Goal: Transaction & Acquisition: Obtain resource

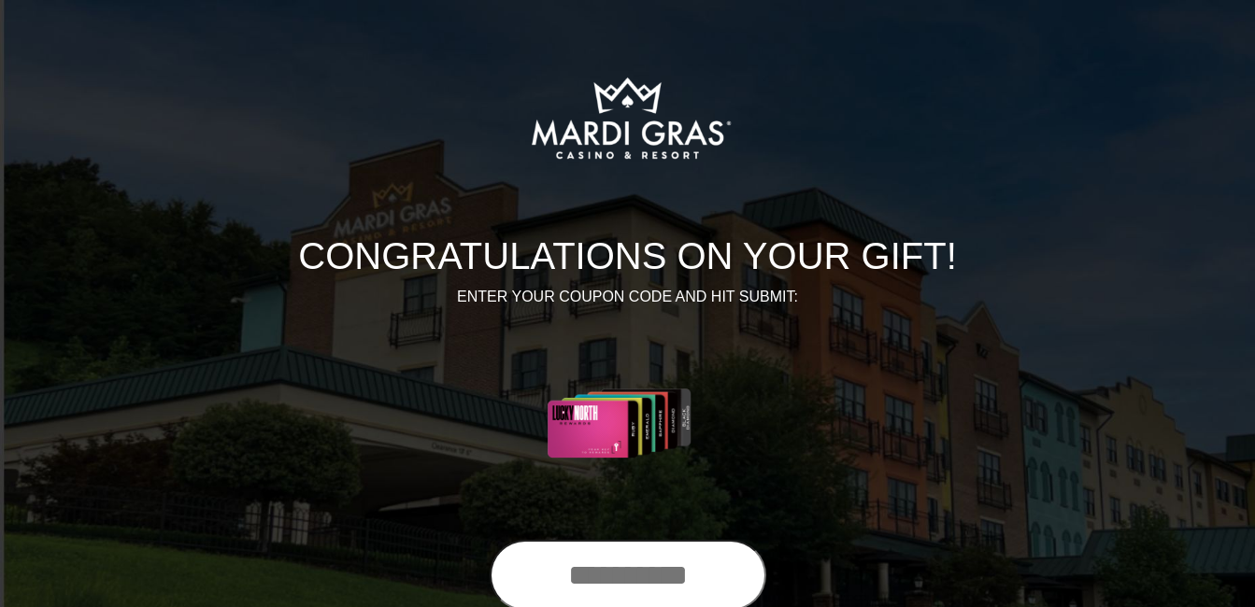
drag, startPoint x: 533, startPoint y: 575, endPoint x: 537, endPoint y: 585, distance: 11.3
click at [537, 585] on input "text" at bounding box center [628, 575] width 277 height 71
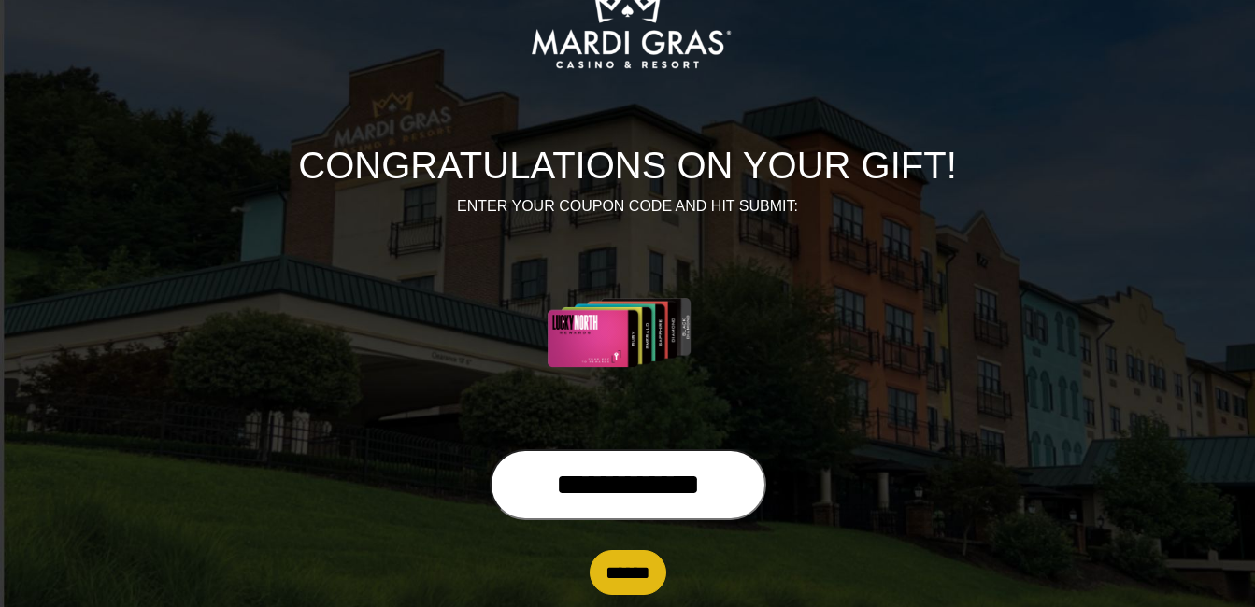
scroll to position [123, 0]
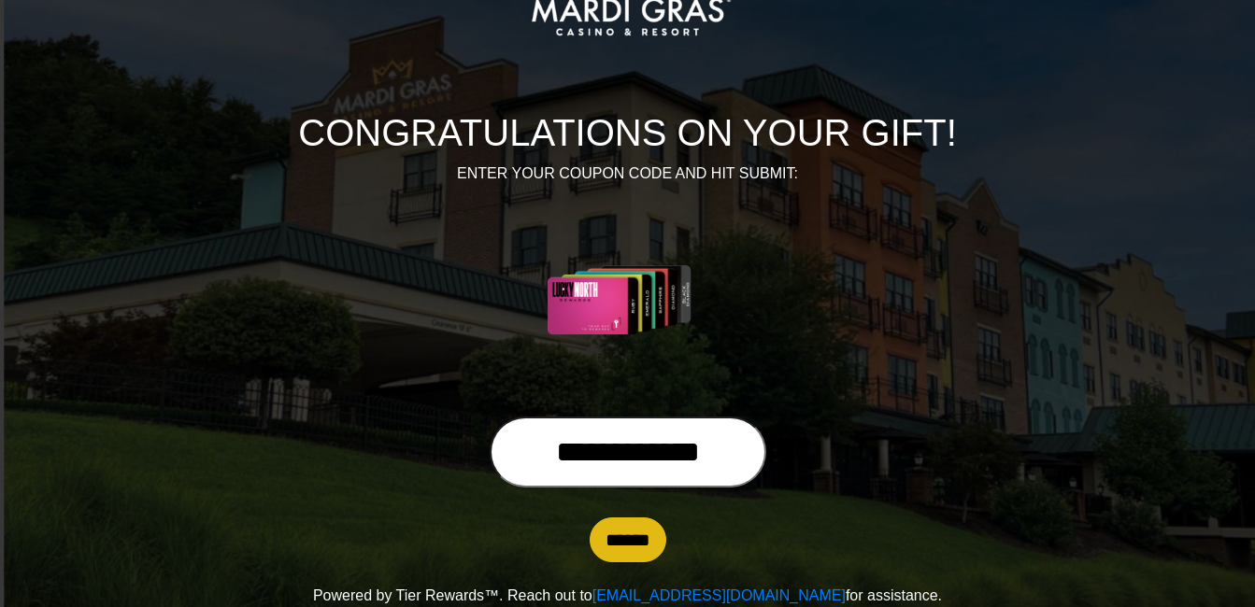
type input "**********"
click at [646, 546] on input "******" at bounding box center [628, 540] width 77 height 45
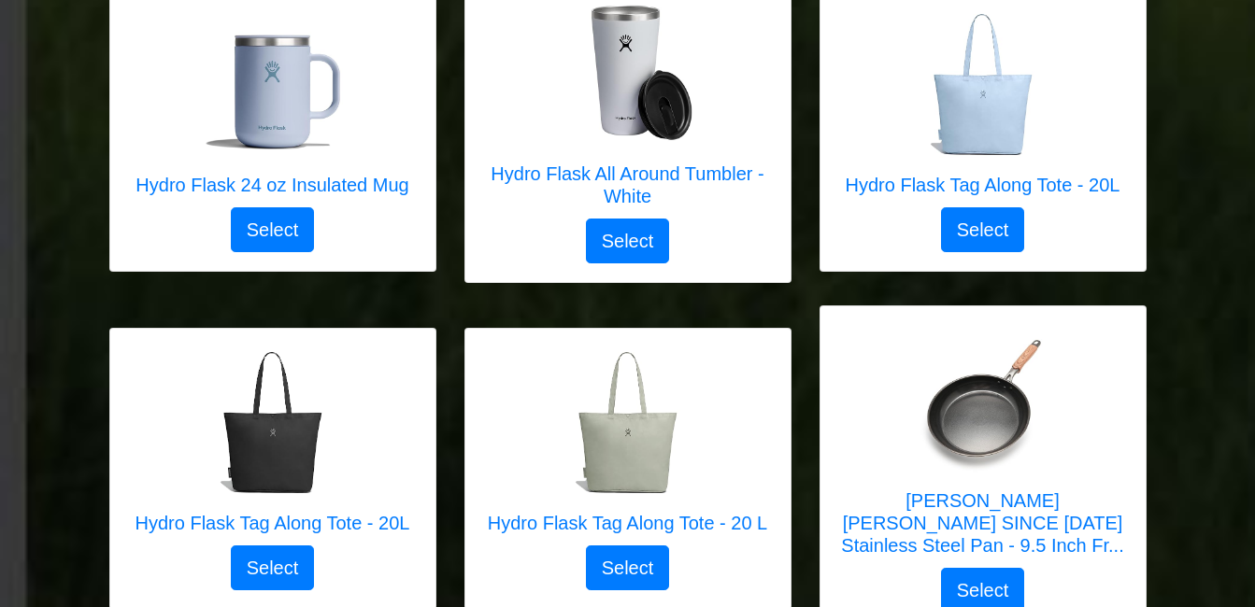
scroll to position [4048, 0]
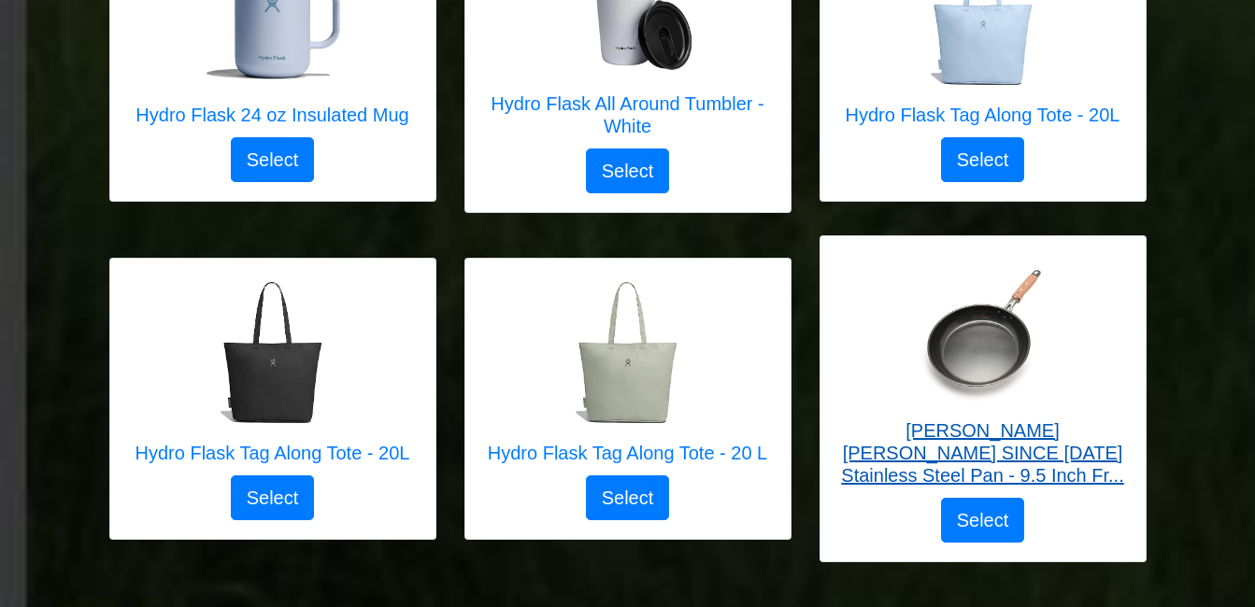
click at [1057, 462] on h5 "ZHANG XIAO QUAN SINCE 1628 Stainless Steel Pan - 9.5 Inch Fr..." at bounding box center [983, 453] width 288 height 67
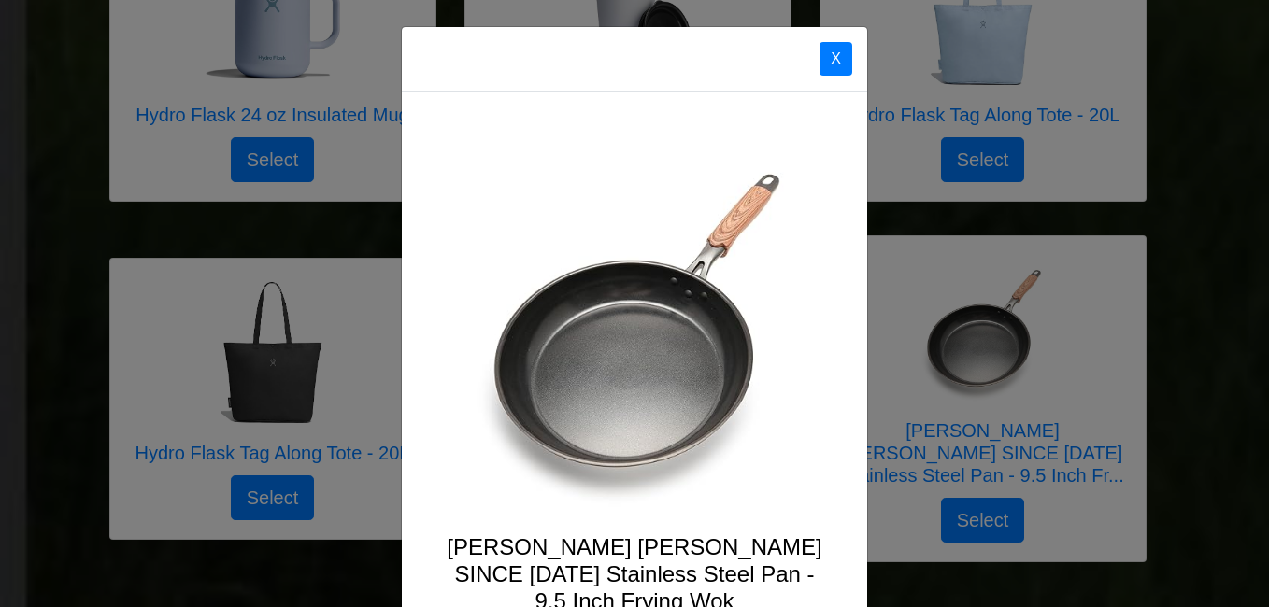
click at [1066, 450] on div "X ZHANG XIAO QUAN SINCE 1628 Stainless Steel Pan - 9.5 Inch Frying Wok There ar…" at bounding box center [634, 303] width 1269 height 607
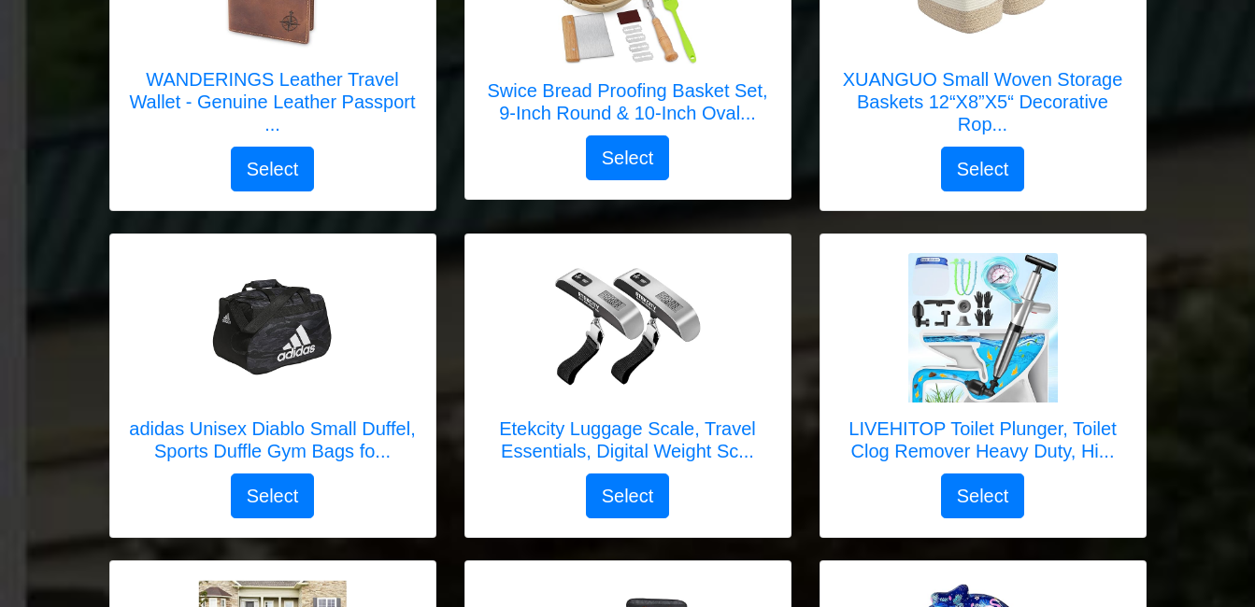
scroll to position [2377, 0]
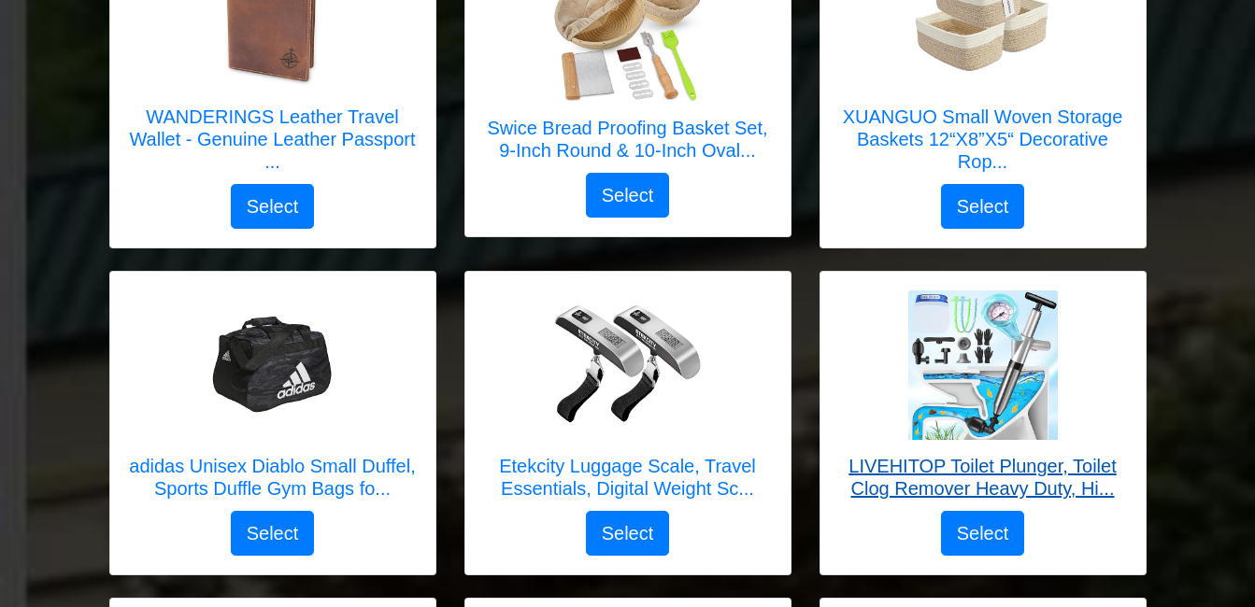
click at [1061, 491] on h5 "LIVEHITOP Toilet Plunger, Toilet Clog Remover Heavy Duty, Hi..." at bounding box center [983, 477] width 288 height 45
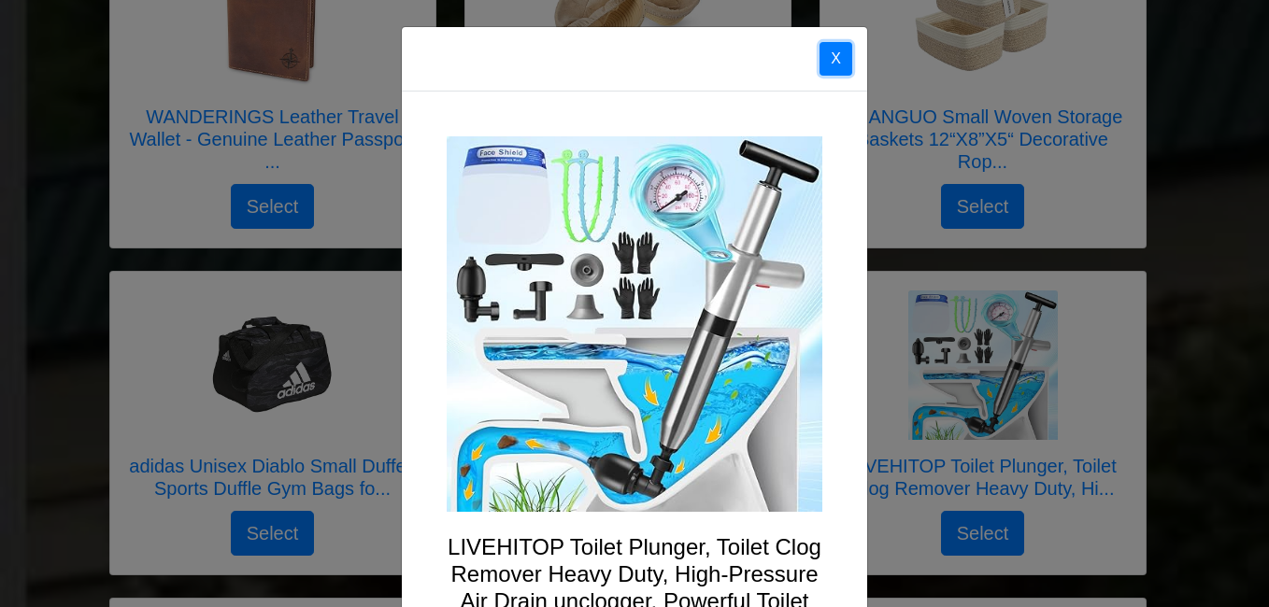
click at [835, 57] on button "X" at bounding box center [836, 59] width 33 height 34
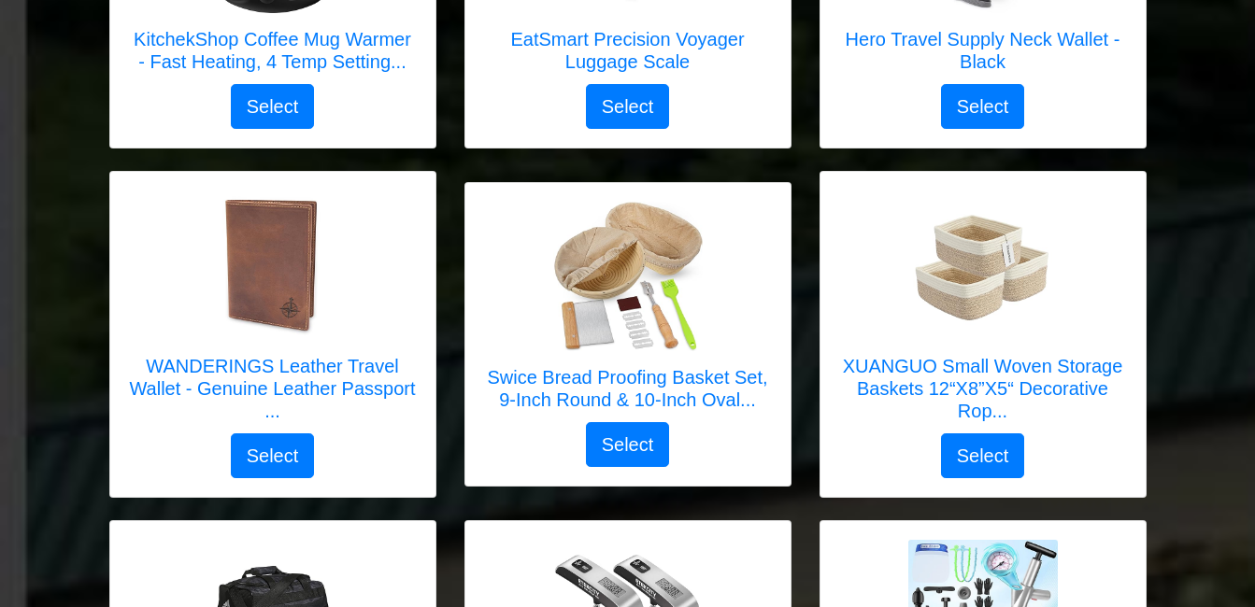
scroll to position [2103, 0]
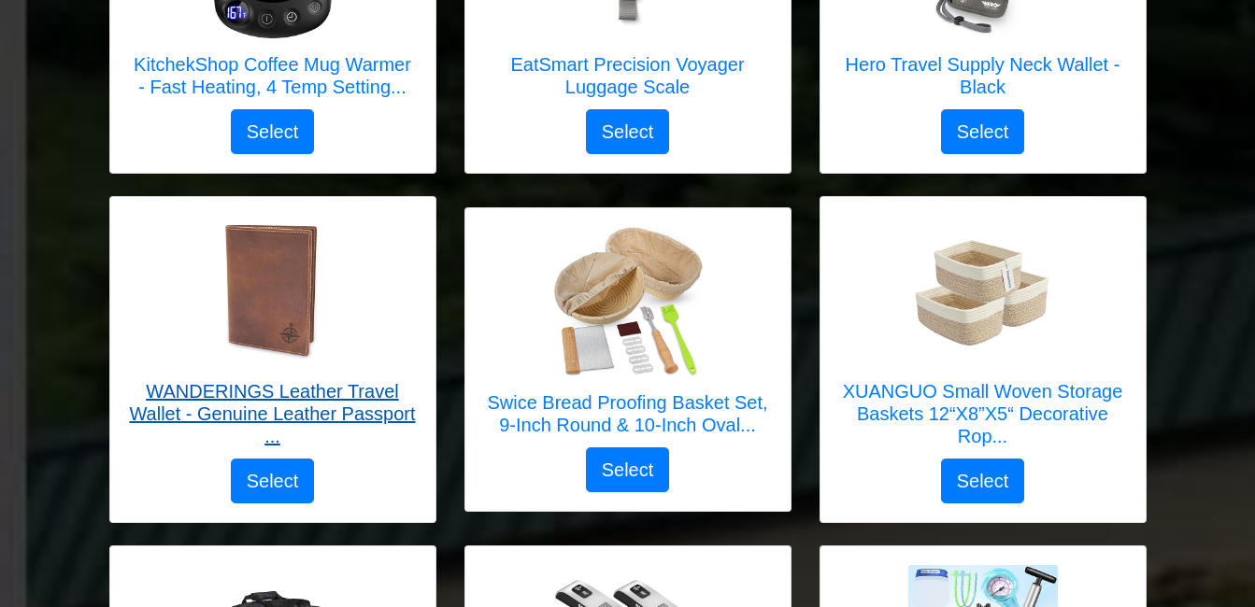
click at [243, 411] on h5 "WANDERINGS Leather Travel Wallet - Genuine Leather Passport ..." at bounding box center [273, 413] width 288 height 67
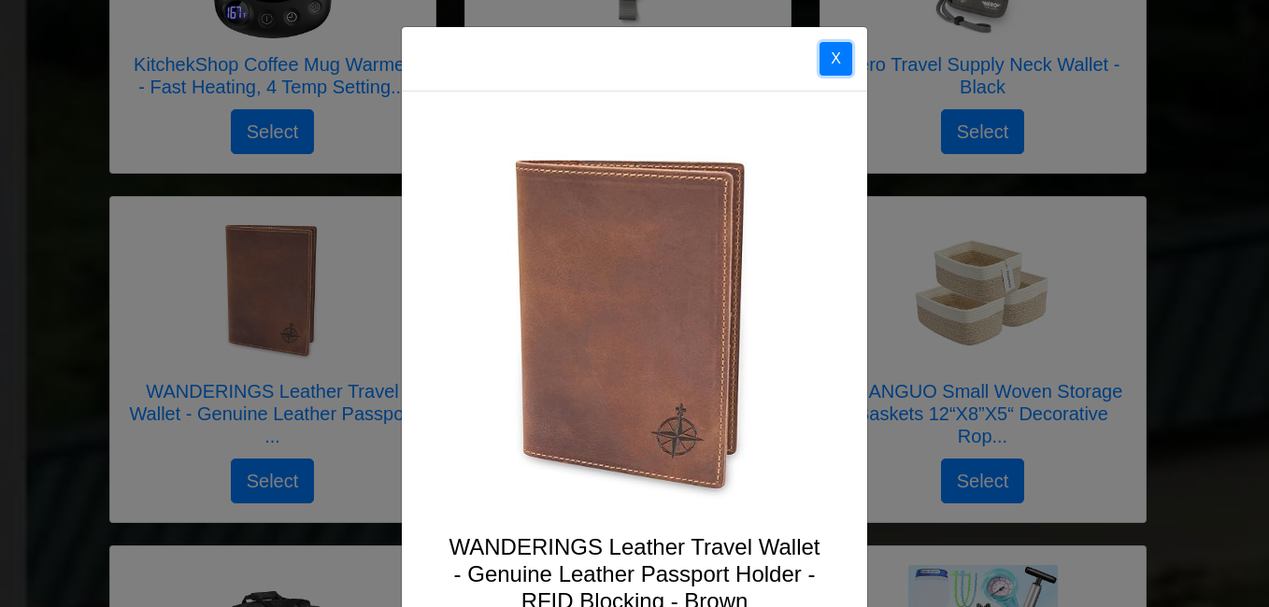
click at [825, 58] on button "X" at bounding box center [836, 59] width 33 height 34
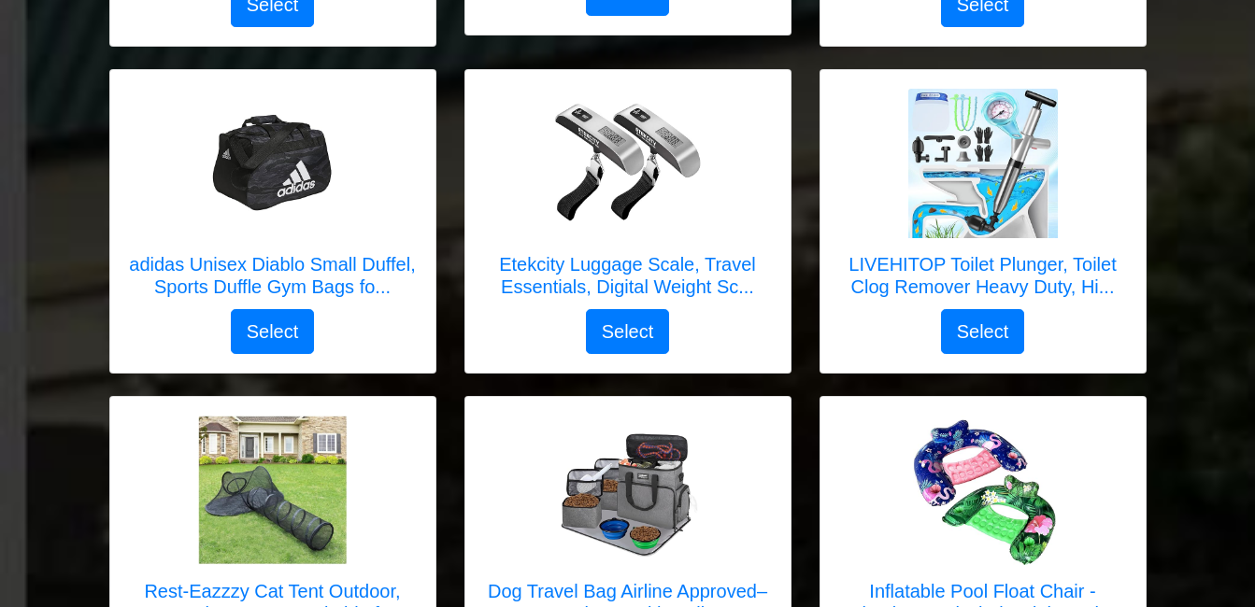
scroll to position [2617, 0]
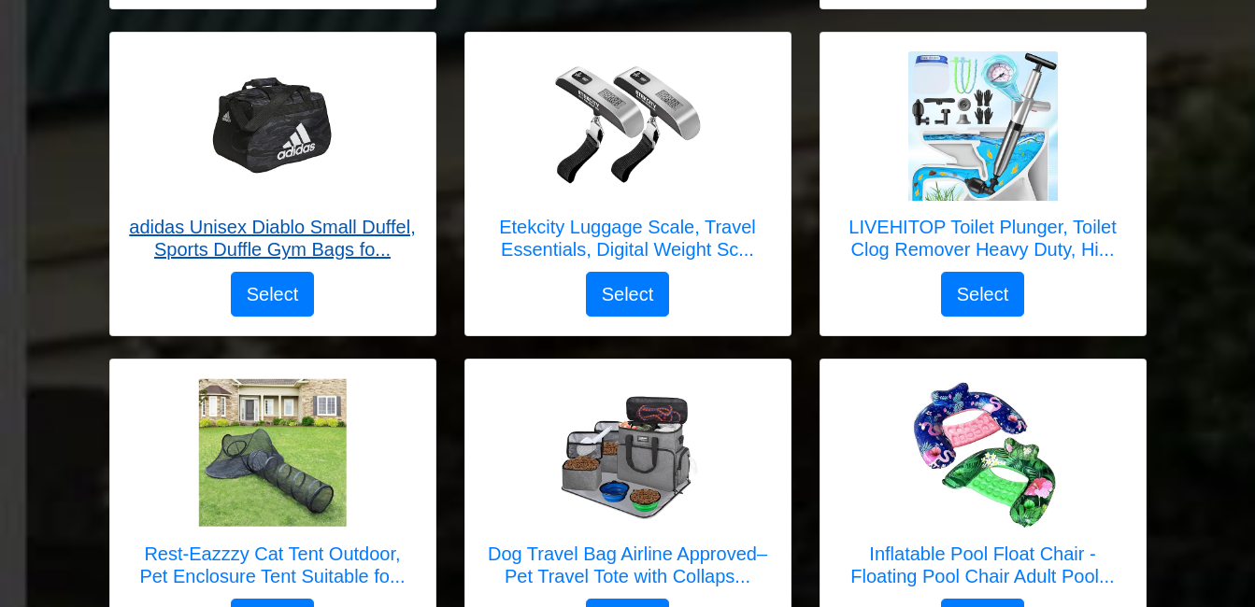
click at [329, 249] on h5 "adidas Unisex Diablo Small Duffel, Sports Duffle Gym Bags fo..." at bounding box center [273, 238] width 288 height 45
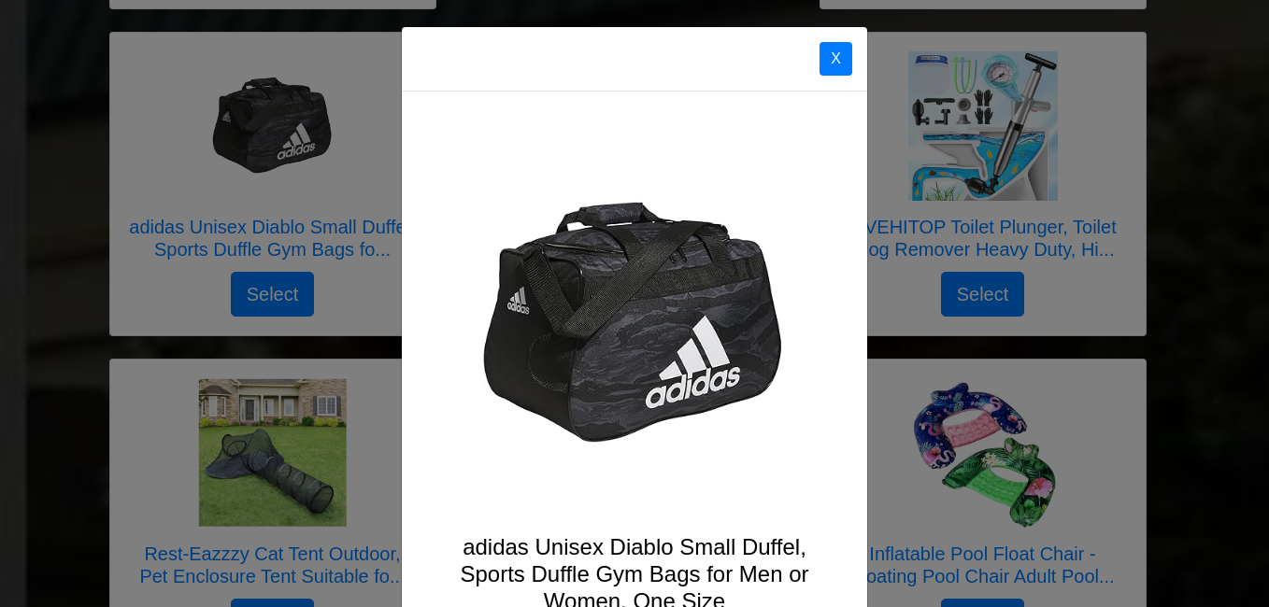
click at [327, 249] on div "X adidas Unisex Diablo Small Duffel, Sports Duffle Gym Bags for Men or Women, O…" at bounding box center [634, 303] width 1269 height 607
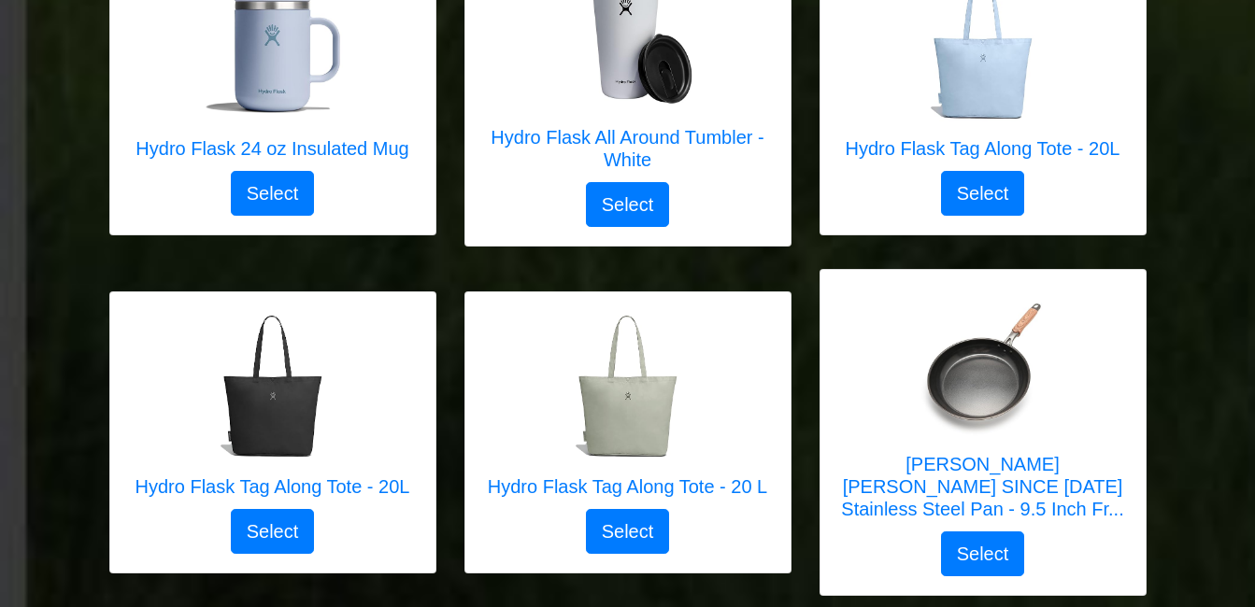
scroll to position [4048, 0]
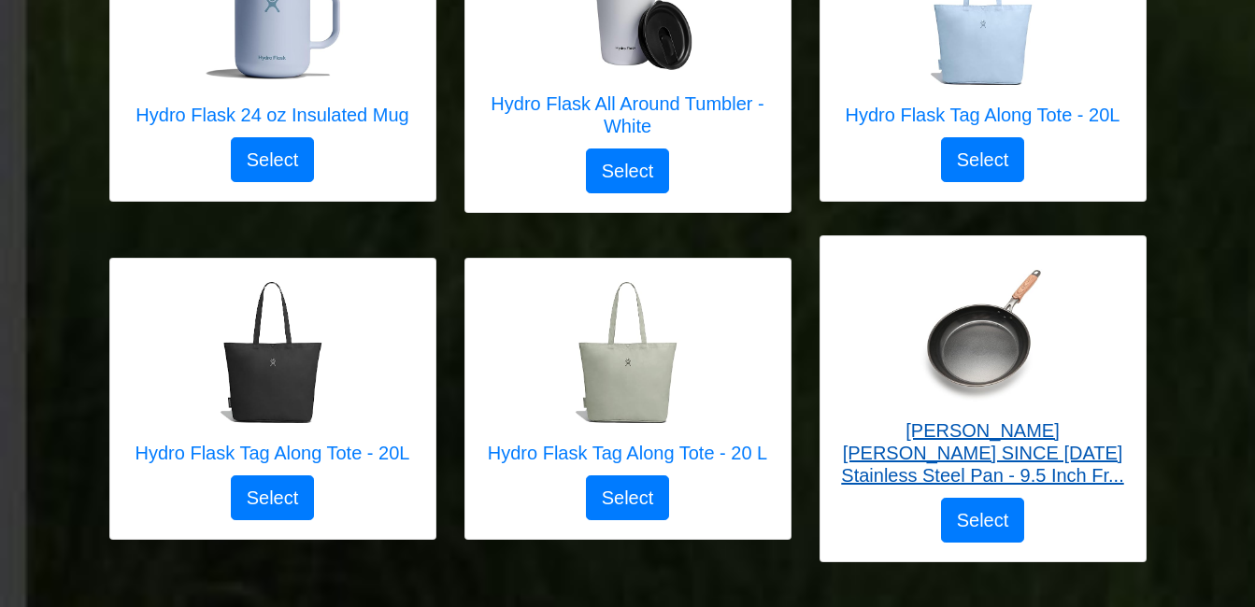
click at [1054, 455] on h5 "ZHANG XIAO QUAN SINCE 1628 Stainless Steel Pan - 9.5 Inch Fr..." at bounding box center [983, 453] width 288 height 67
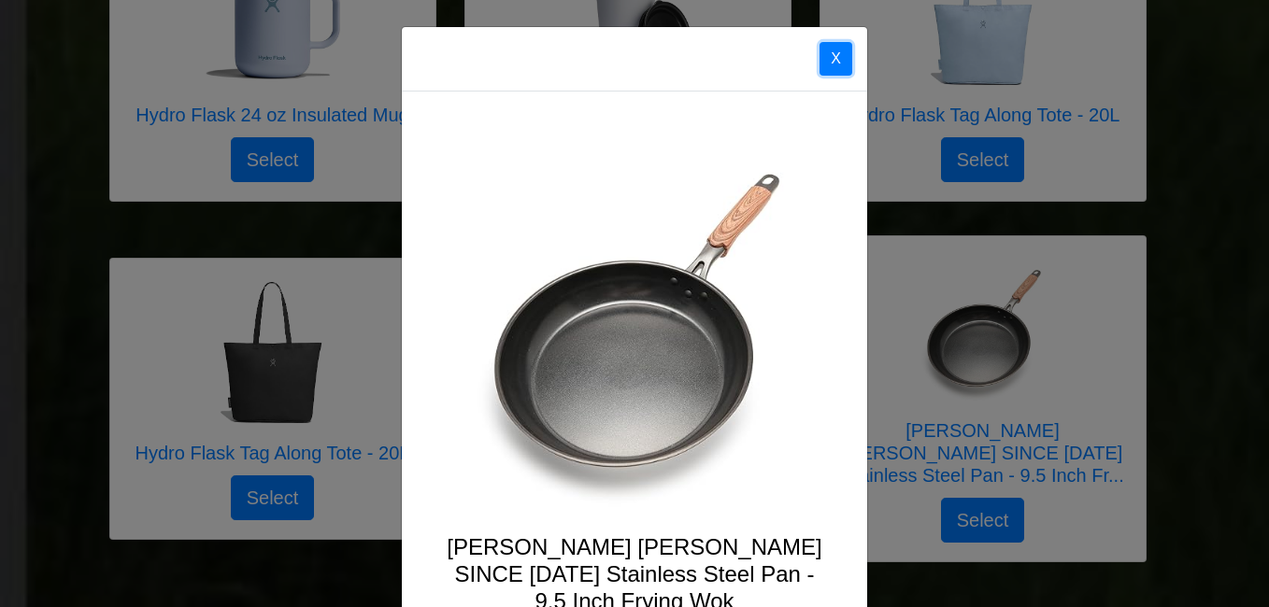
click at [830, 55] on button "X" at bounding box center [836, 59] width 33 height 34
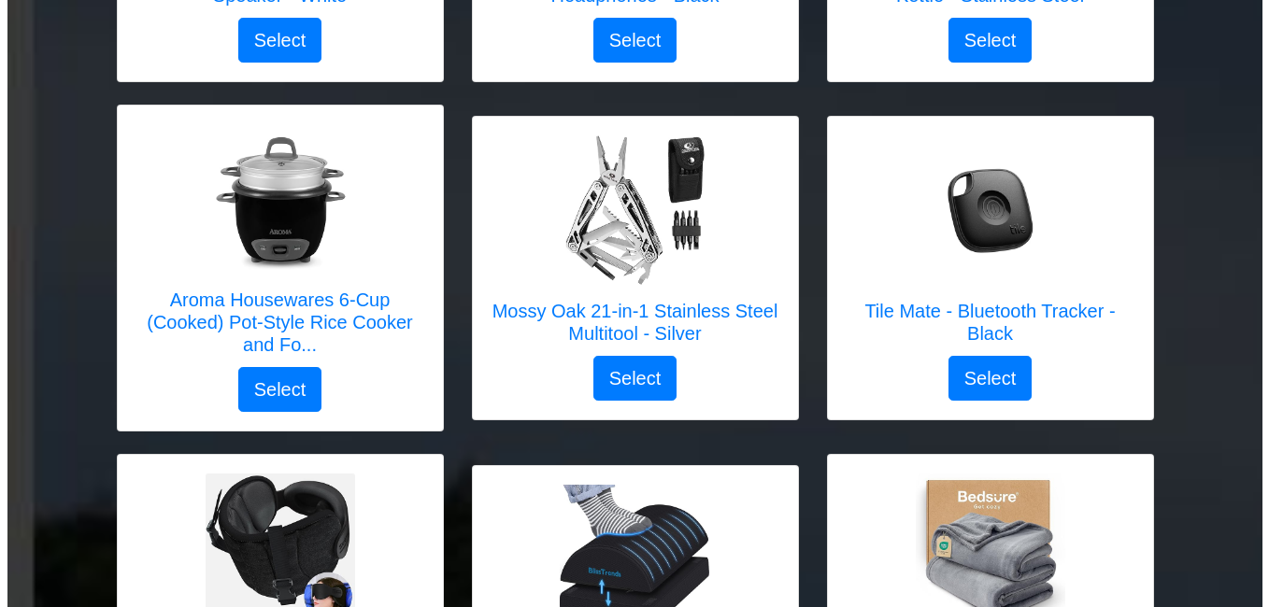
scroll to position [599, 0]
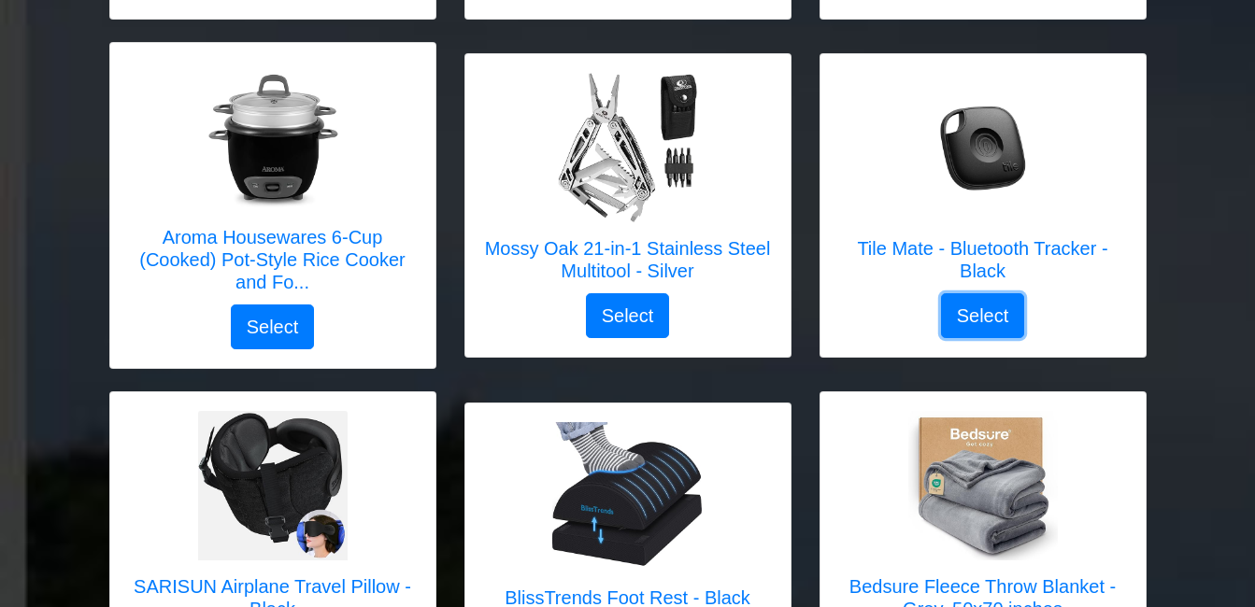
click at [981, 312] on button "Select" at bounding box center [983, 315] width 84 height 45
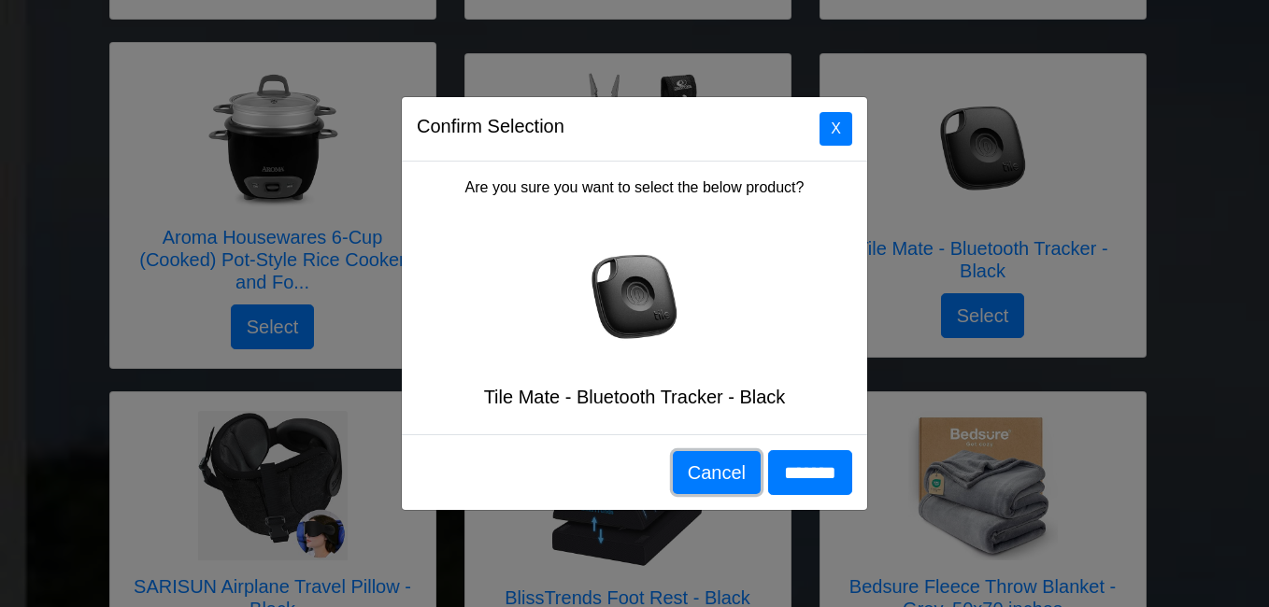
click at [726, 470] on button "Cancel" at bounding box center [717, 472] width 88 height 43
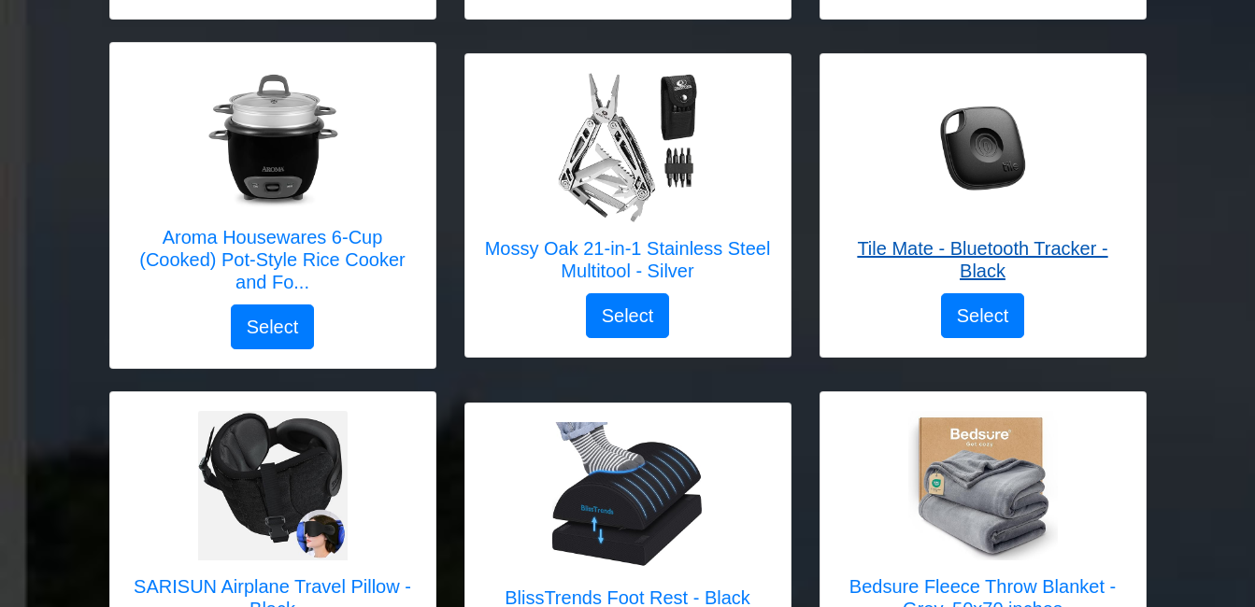
click at [1030, 245] on h5 "Tile Mate - Bluetooth Tracker - Black" at bounding box center [983, 259] width 288 height 45
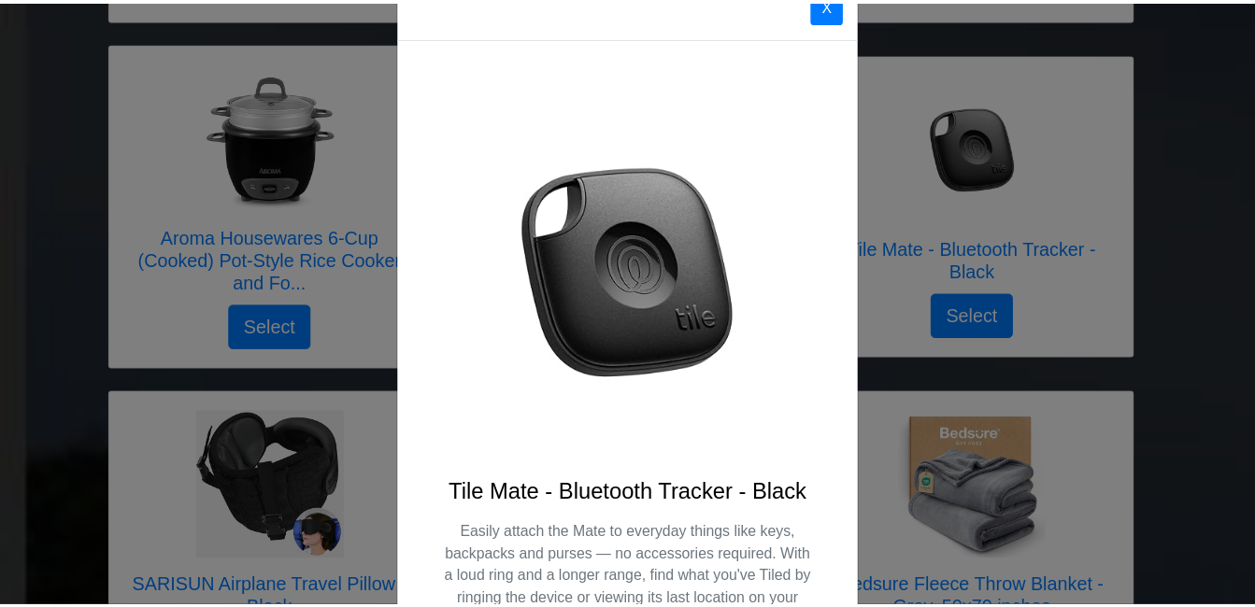
scroll to position [0, 0]
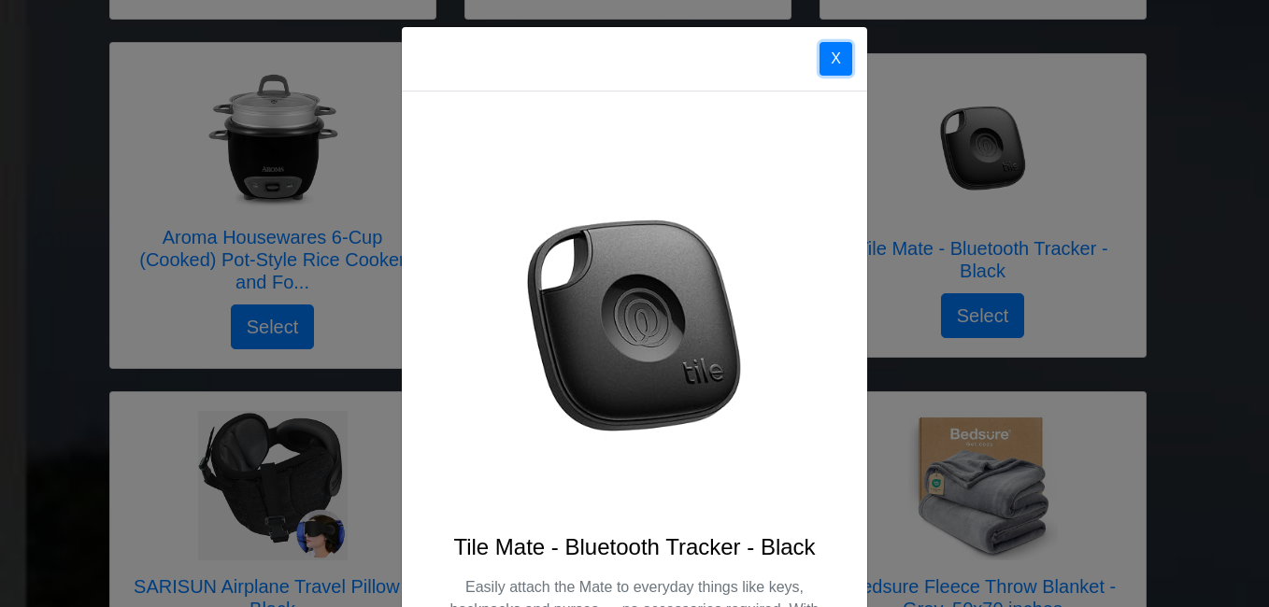
click at [829, 65] on button "X" at bounding box center [836, 59] width 33 height 34
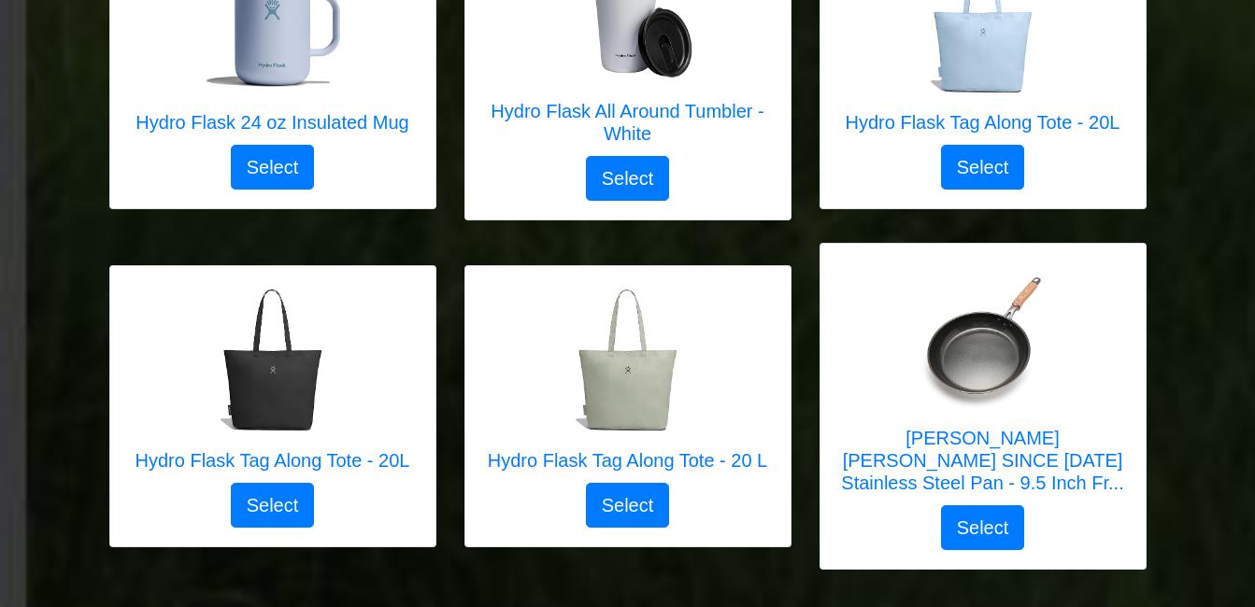
scroll to position [4048, 0]
